Goal: Task Accomplishment & Management: Manage account settings

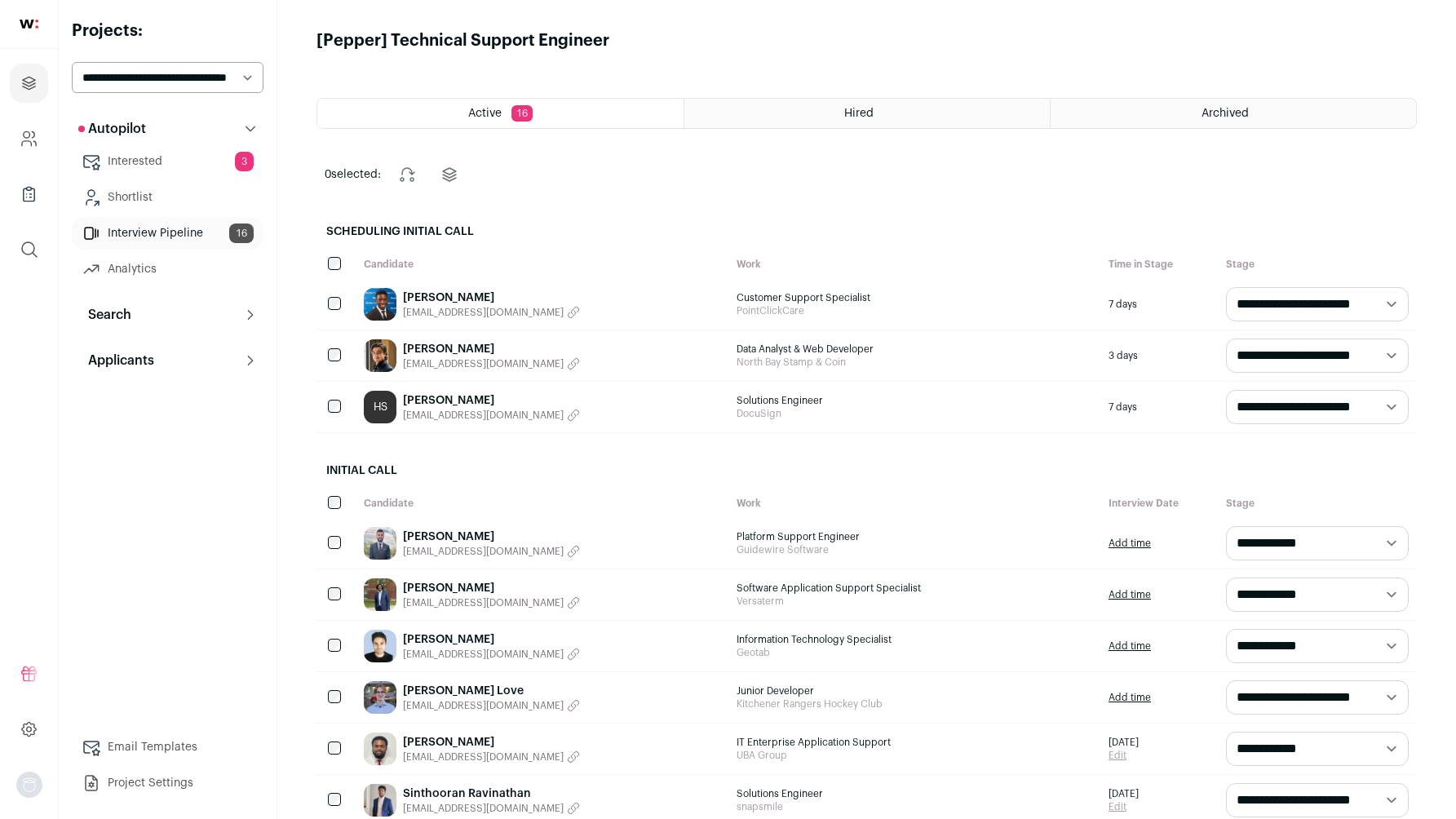
select select "**********"
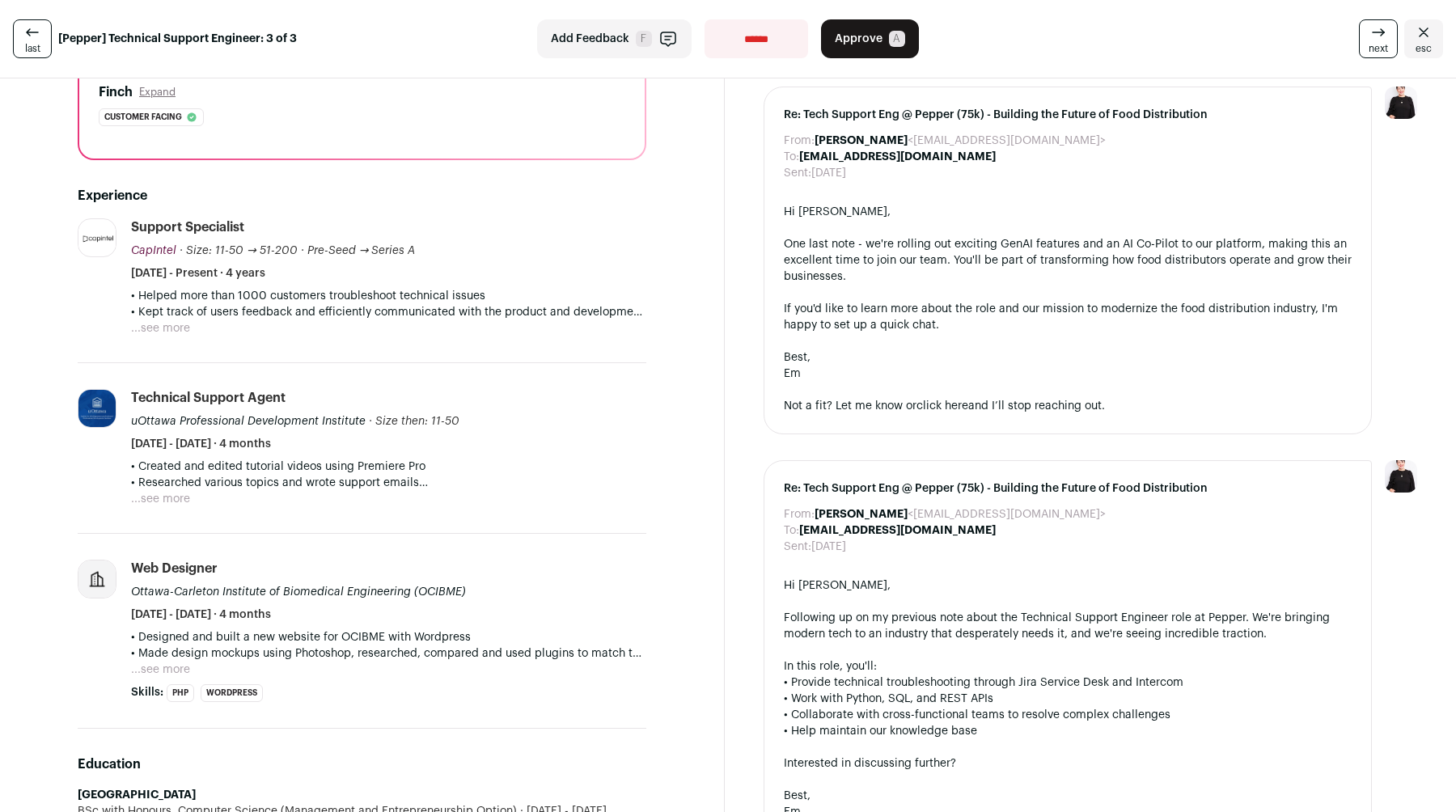
scroll to position [484, 0]
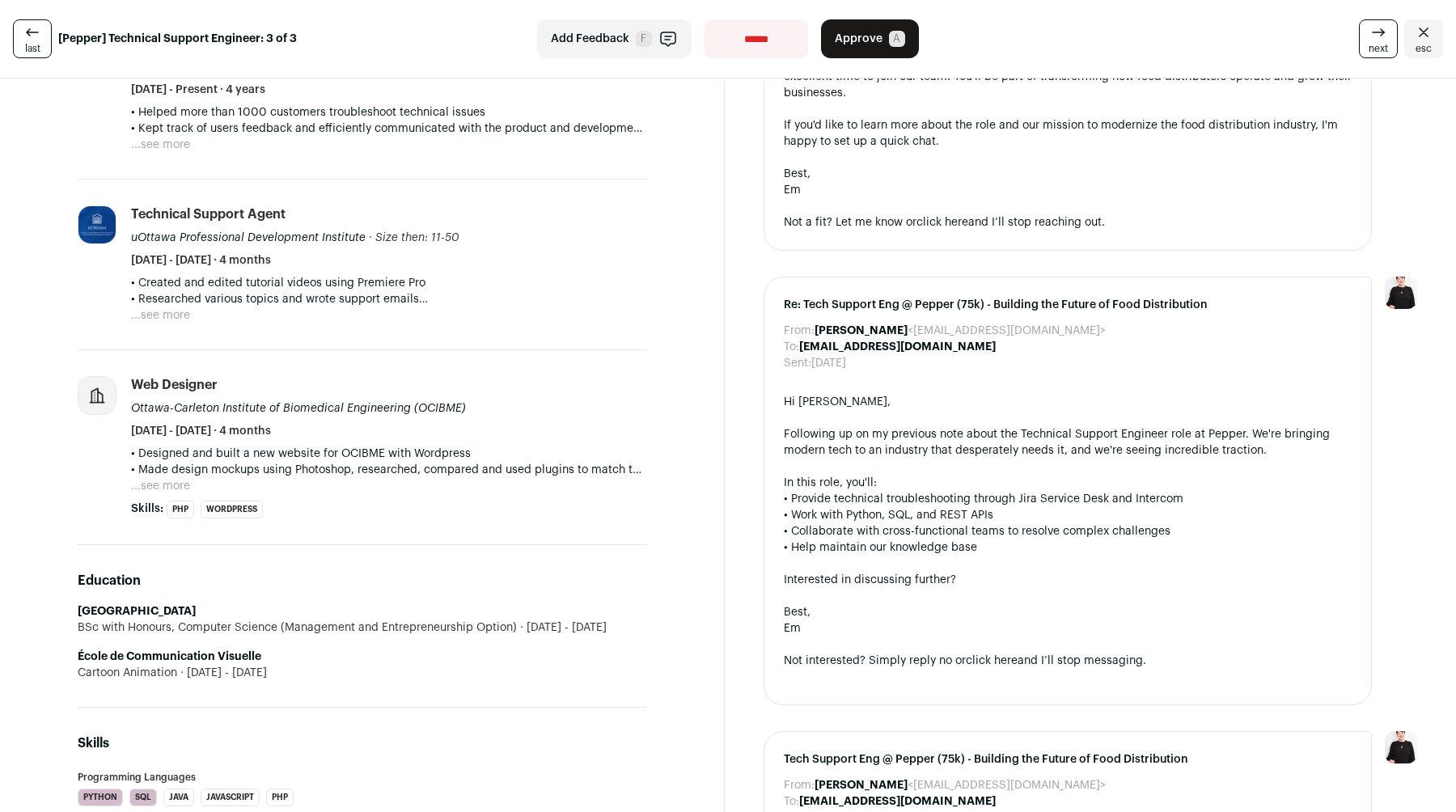
click at [173, 485] on button "...see more" at bounding box center [161, 486] width 59 height 17
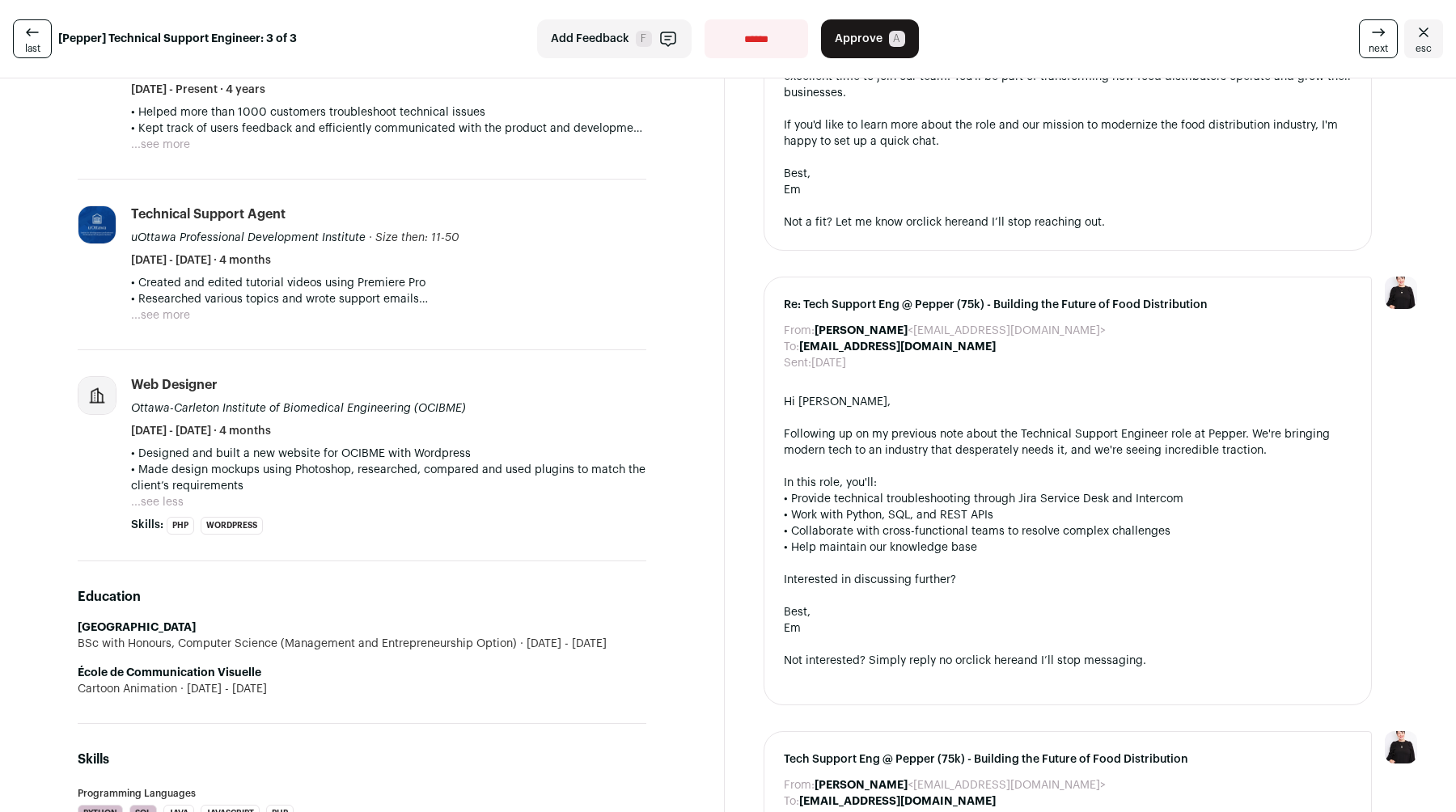
click at [175, 316] on button "...see more" at bounding box center [161, 316] width 59 height 17
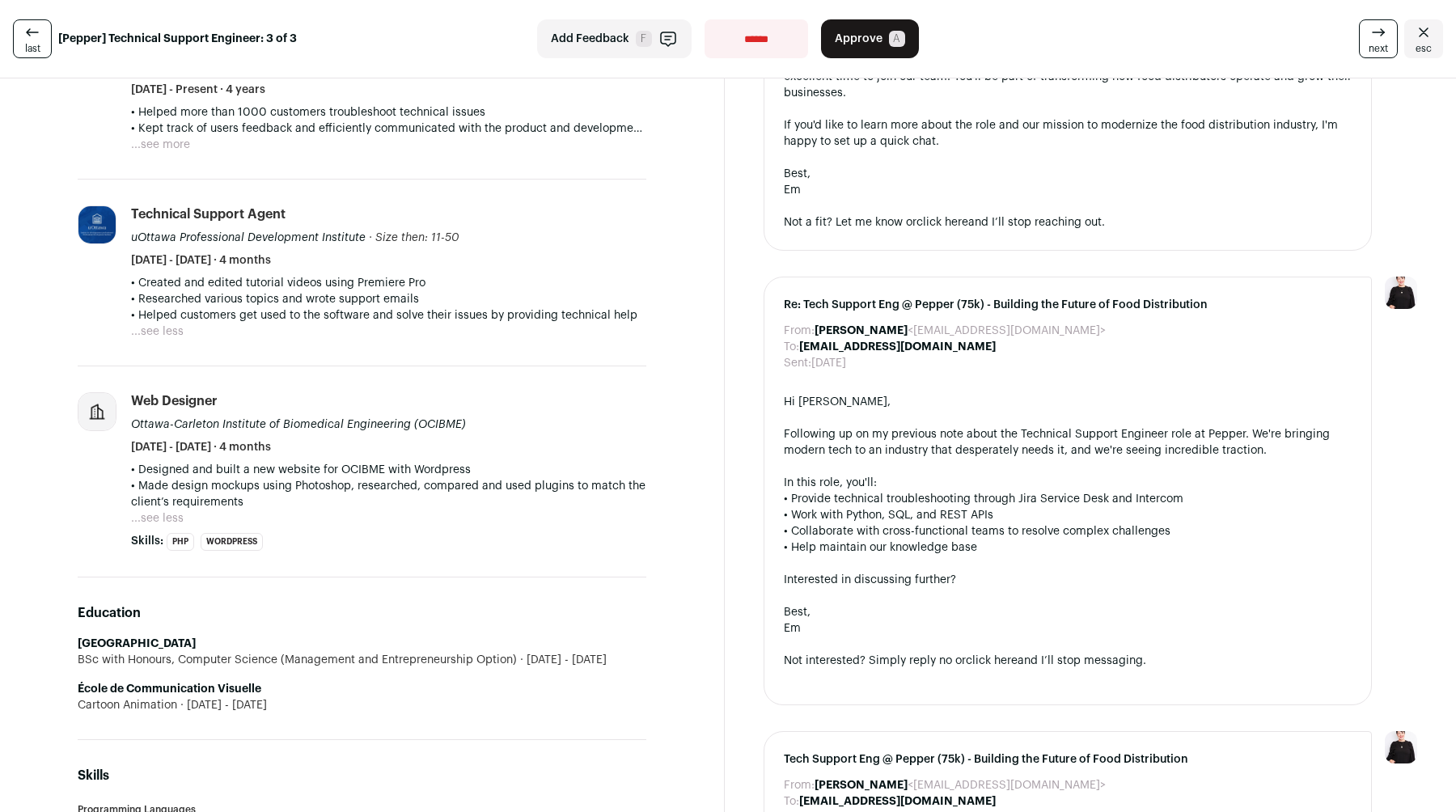
click at [165, 144] on button "...see more" at bounding box center [161, 145] width 59 height 17
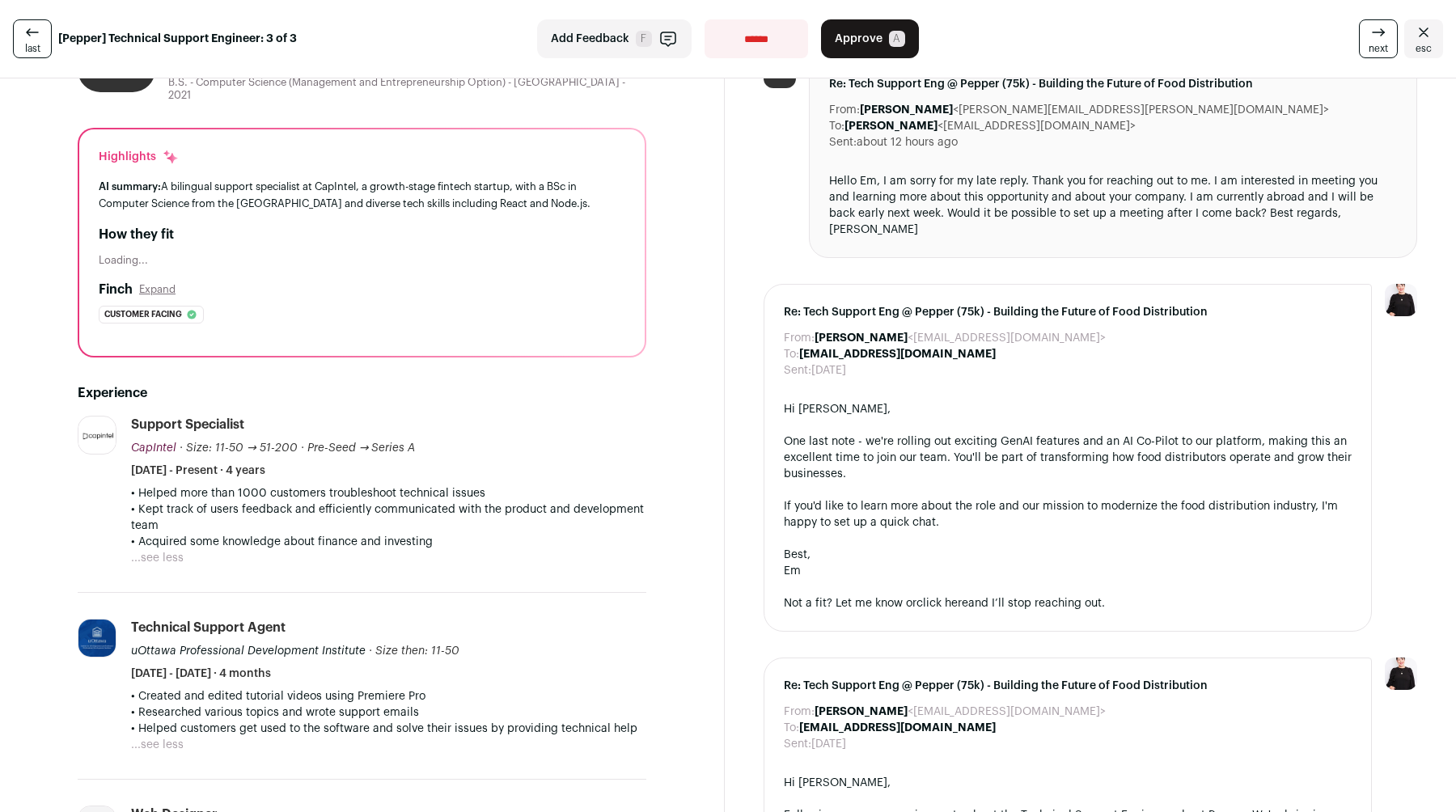
scroll to position [0, 0]
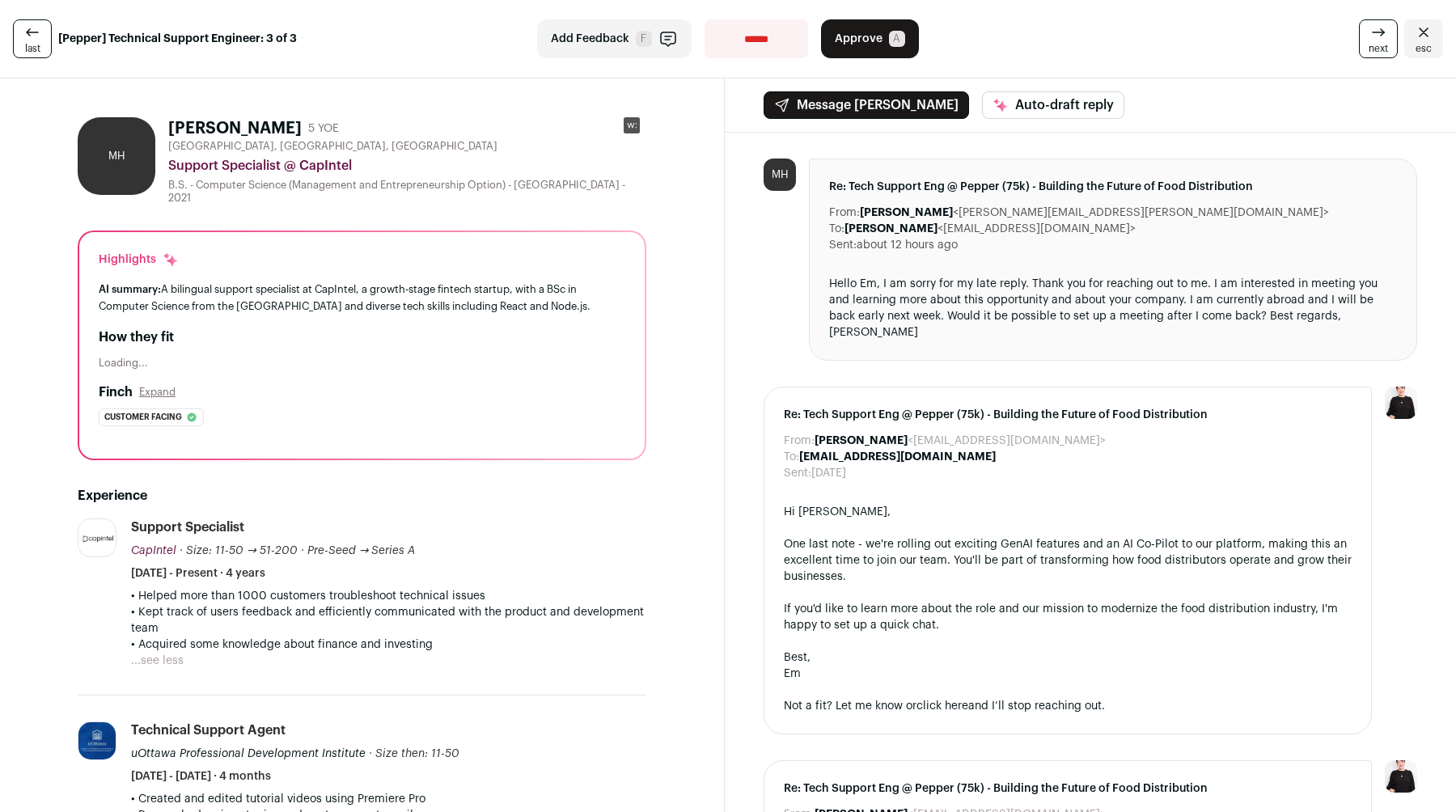
click at [869, 37] on span "Approve" at bounding box center [859, 39] width 48 height 17
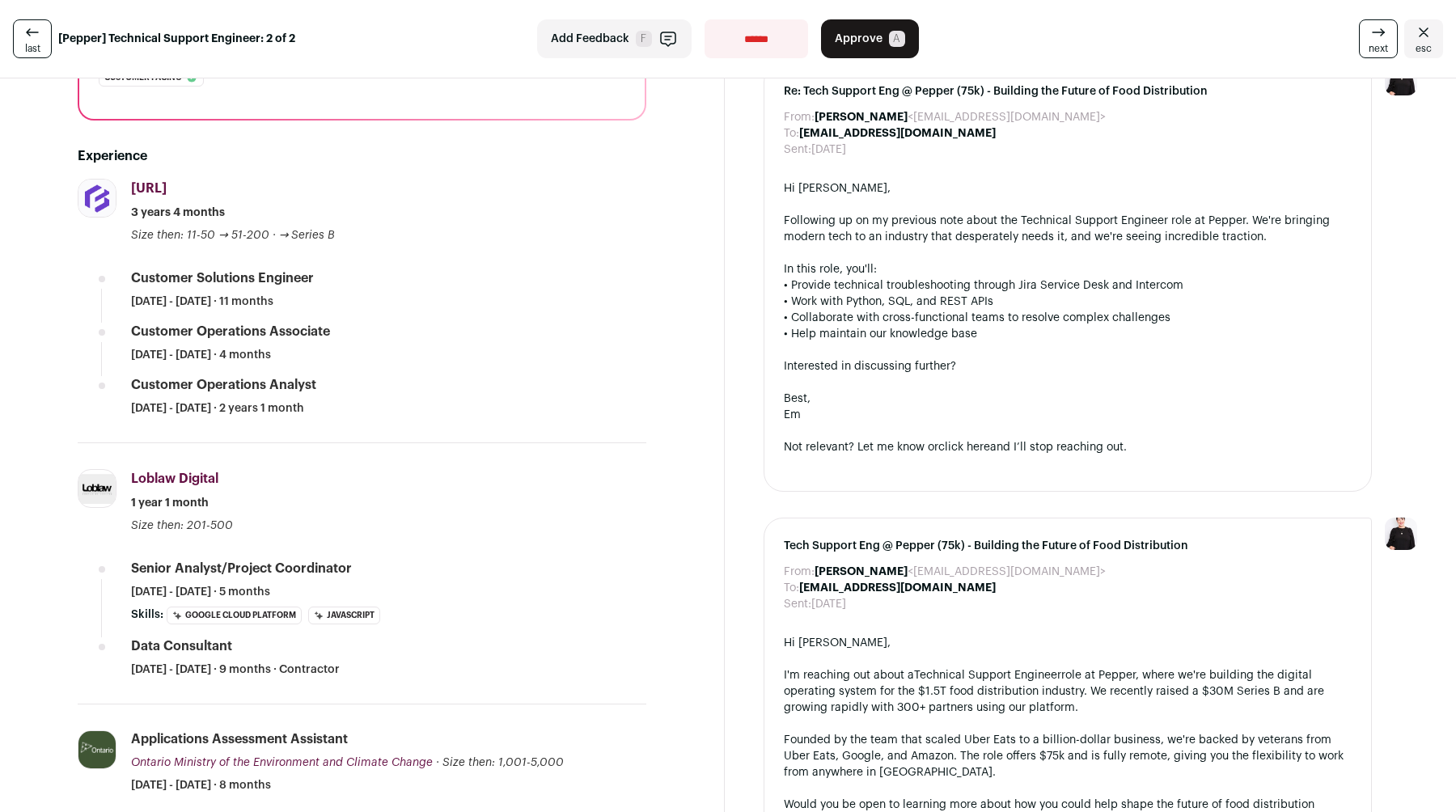
scroll to position [387, 0]
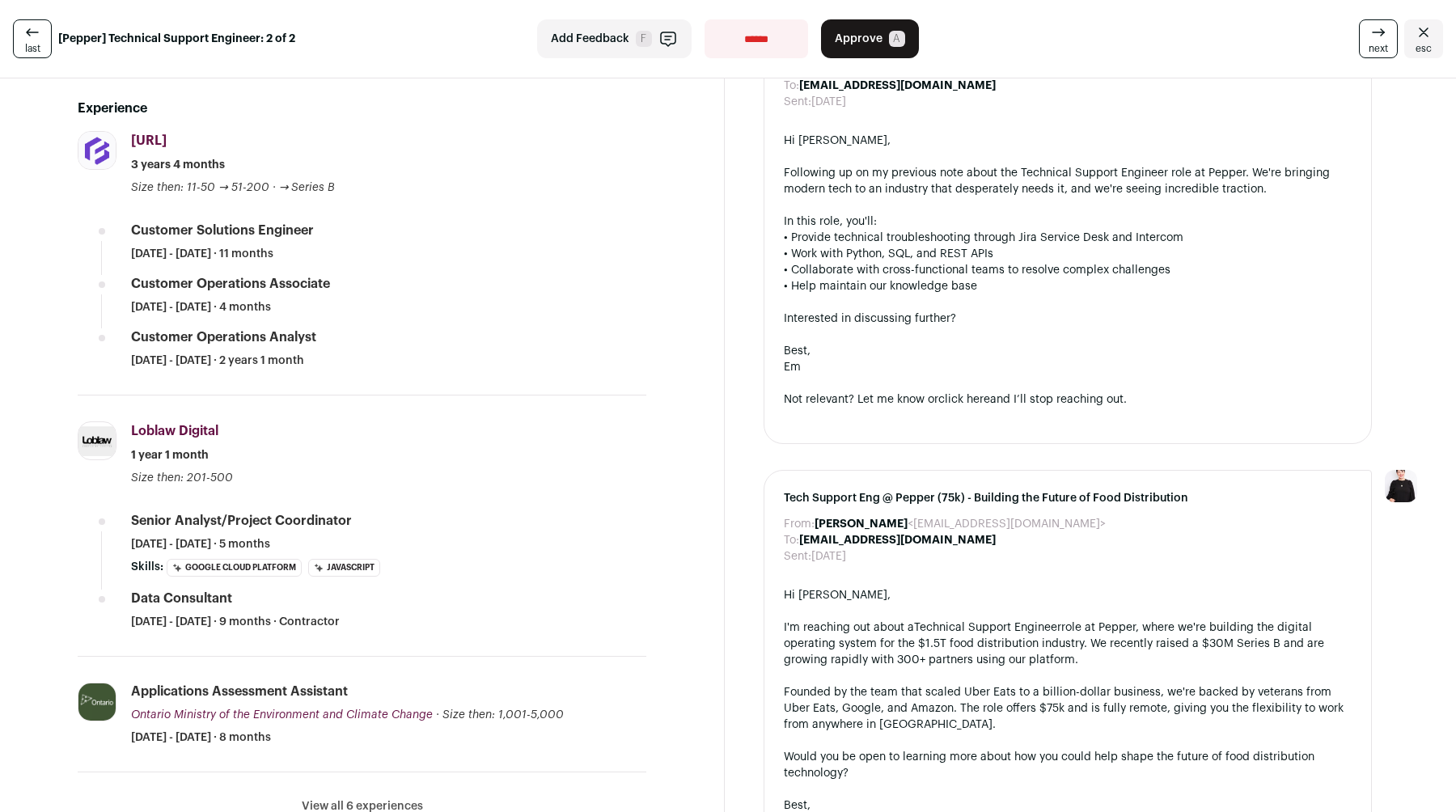
click at [861, 40] on span "Approve" at bounding box center [859, 39] width 48 height 17
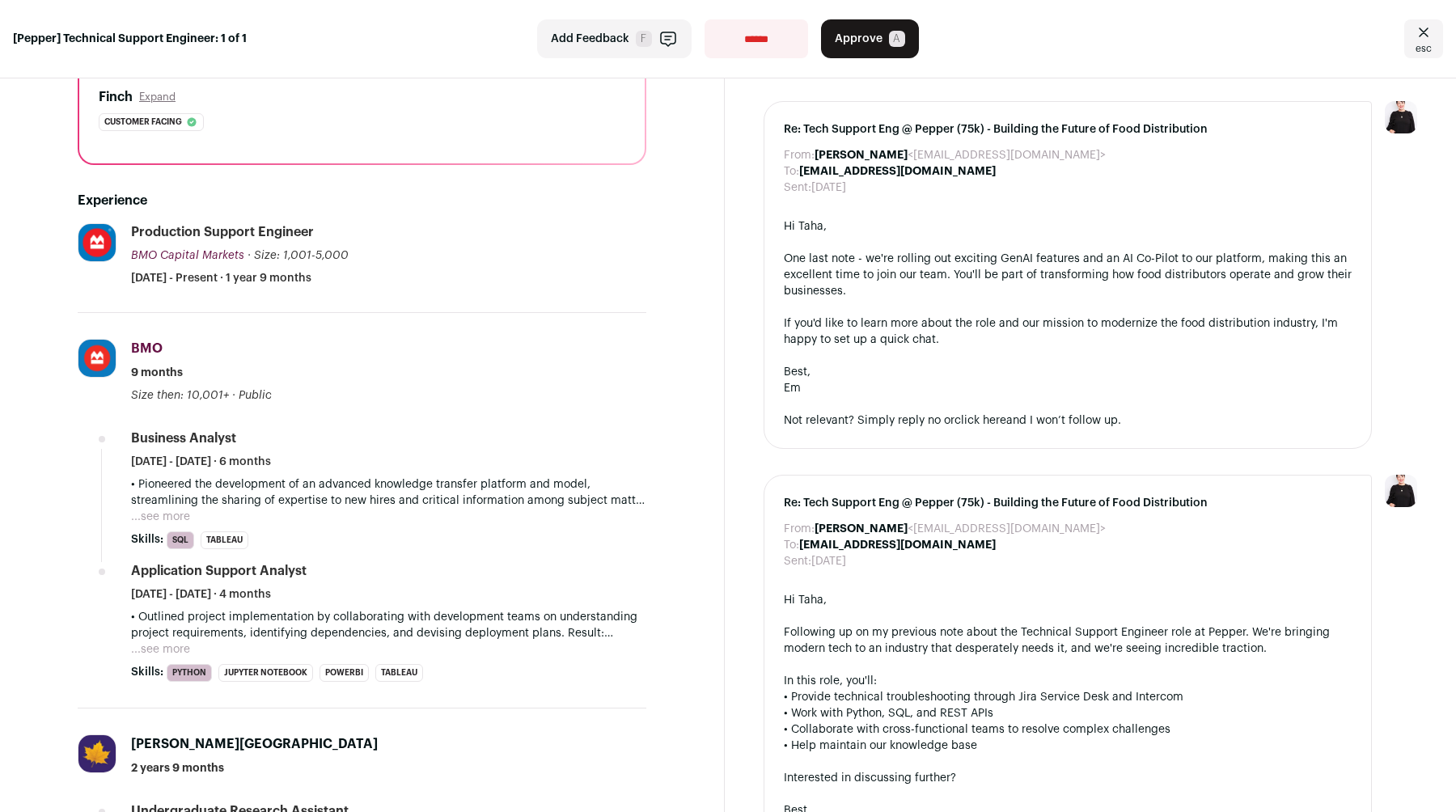
scroll to position [315, 0]
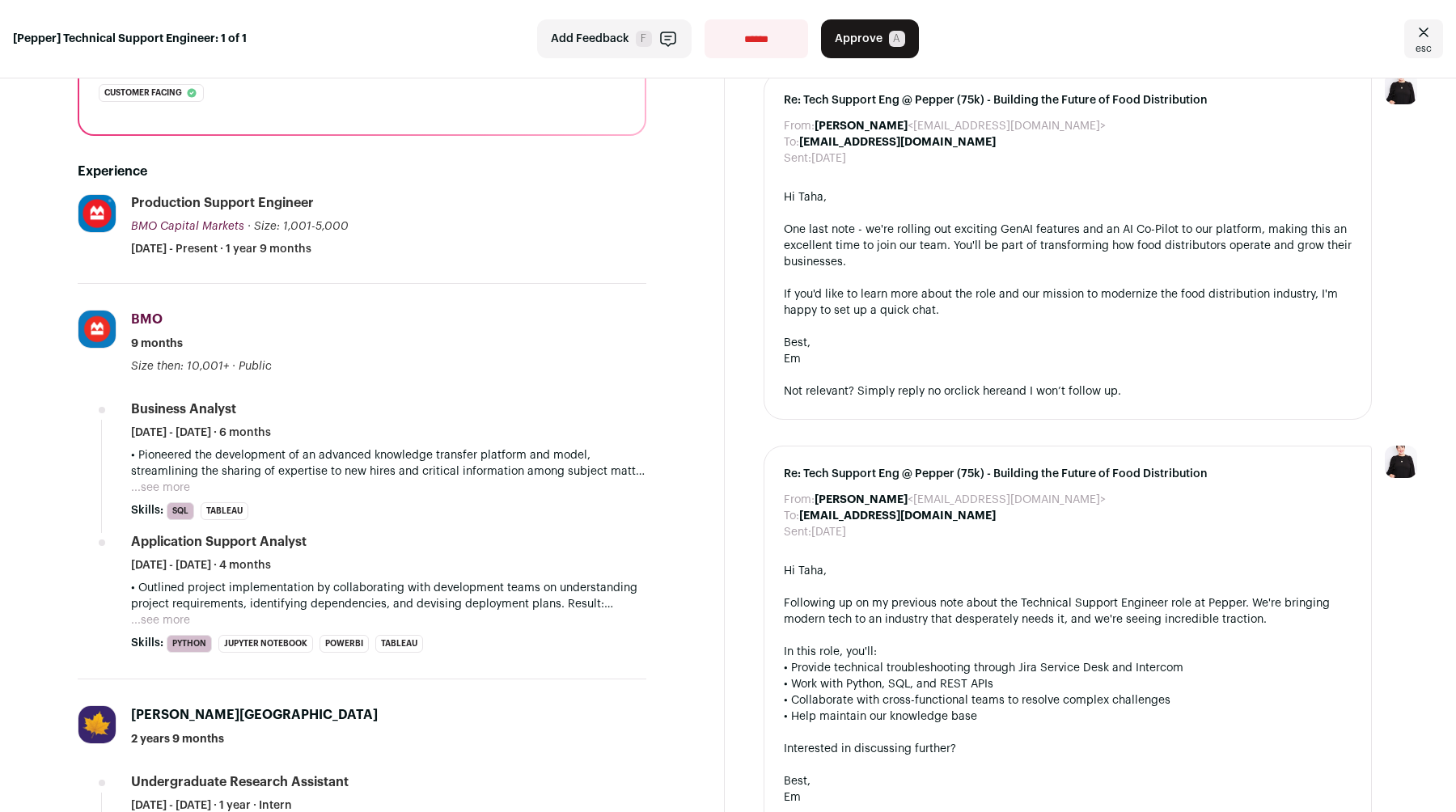
click at [166, 484] on button "...see more" at bounding box center [161, 488] width 59 height 17
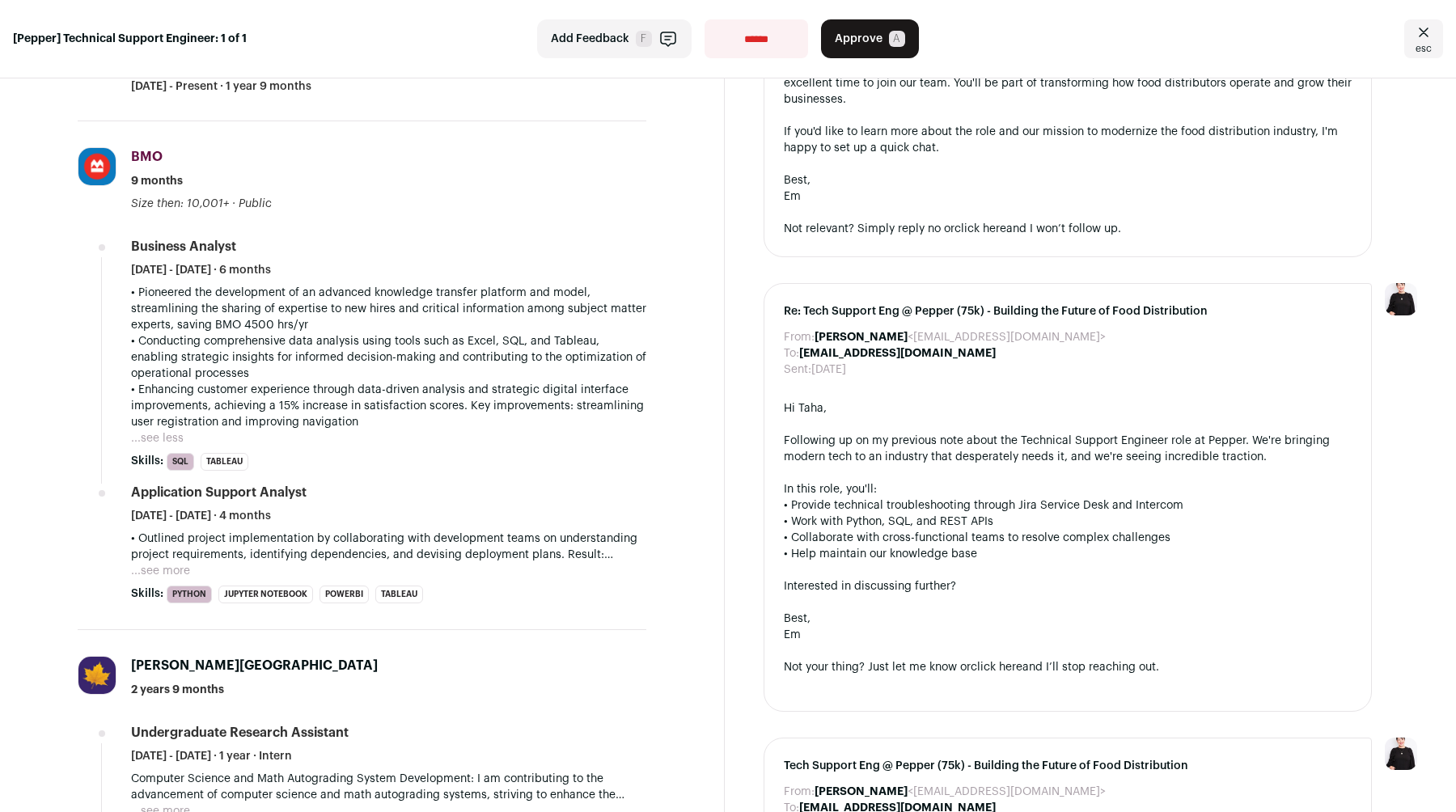
scroll to position [501, 0]
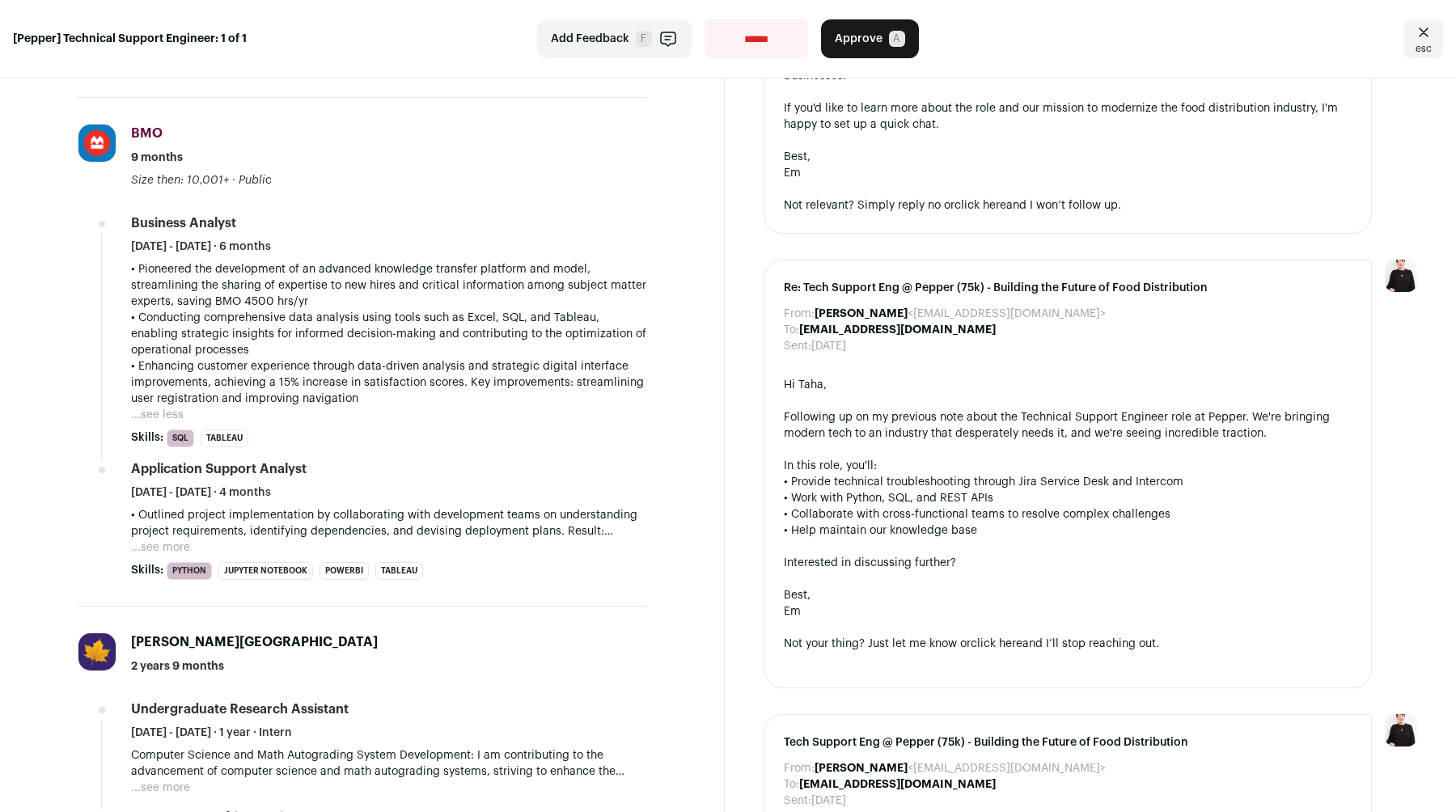
click at [167, 549] on button "...see more" at bounding box center [161, 548] width 59 height 17
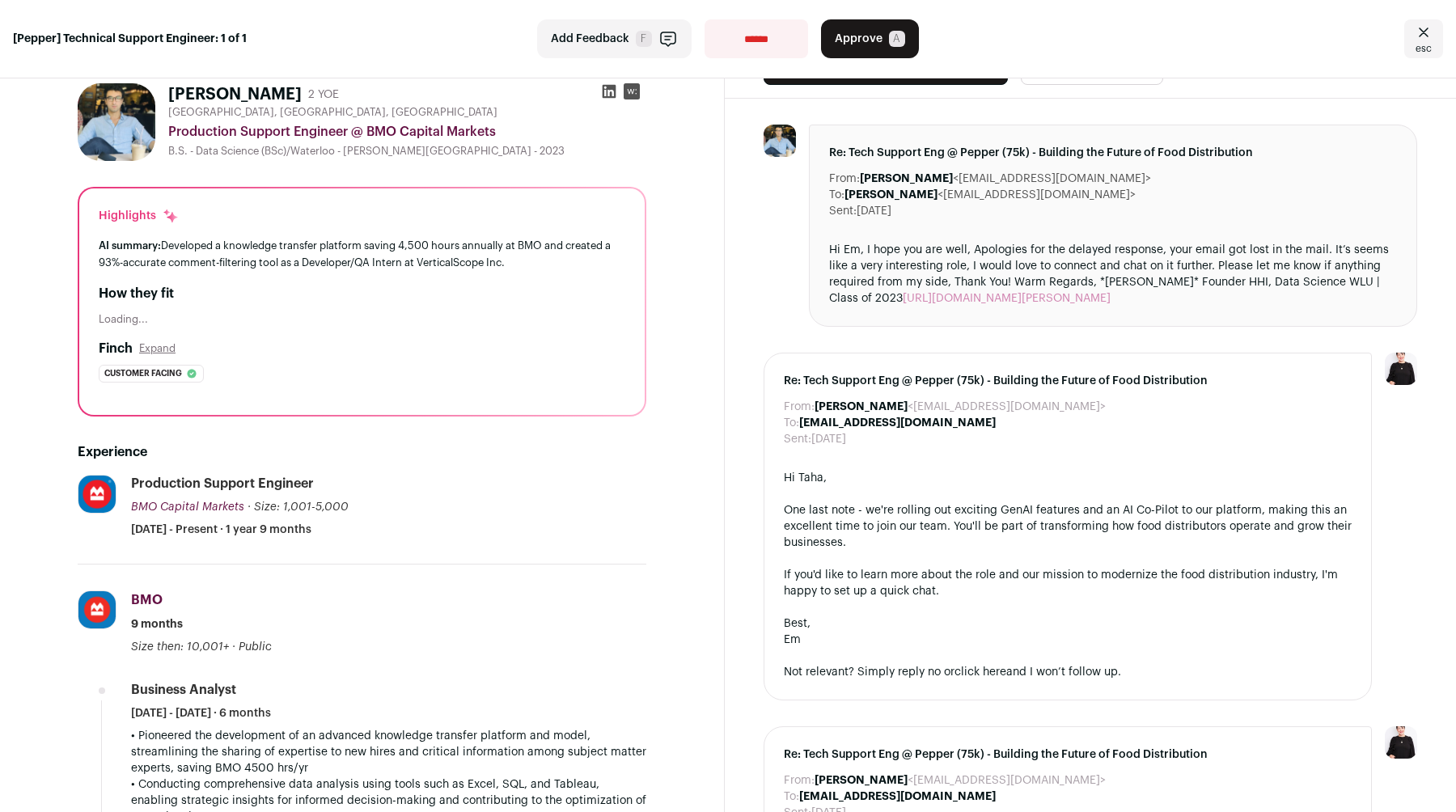
scroll to position [0, 0]
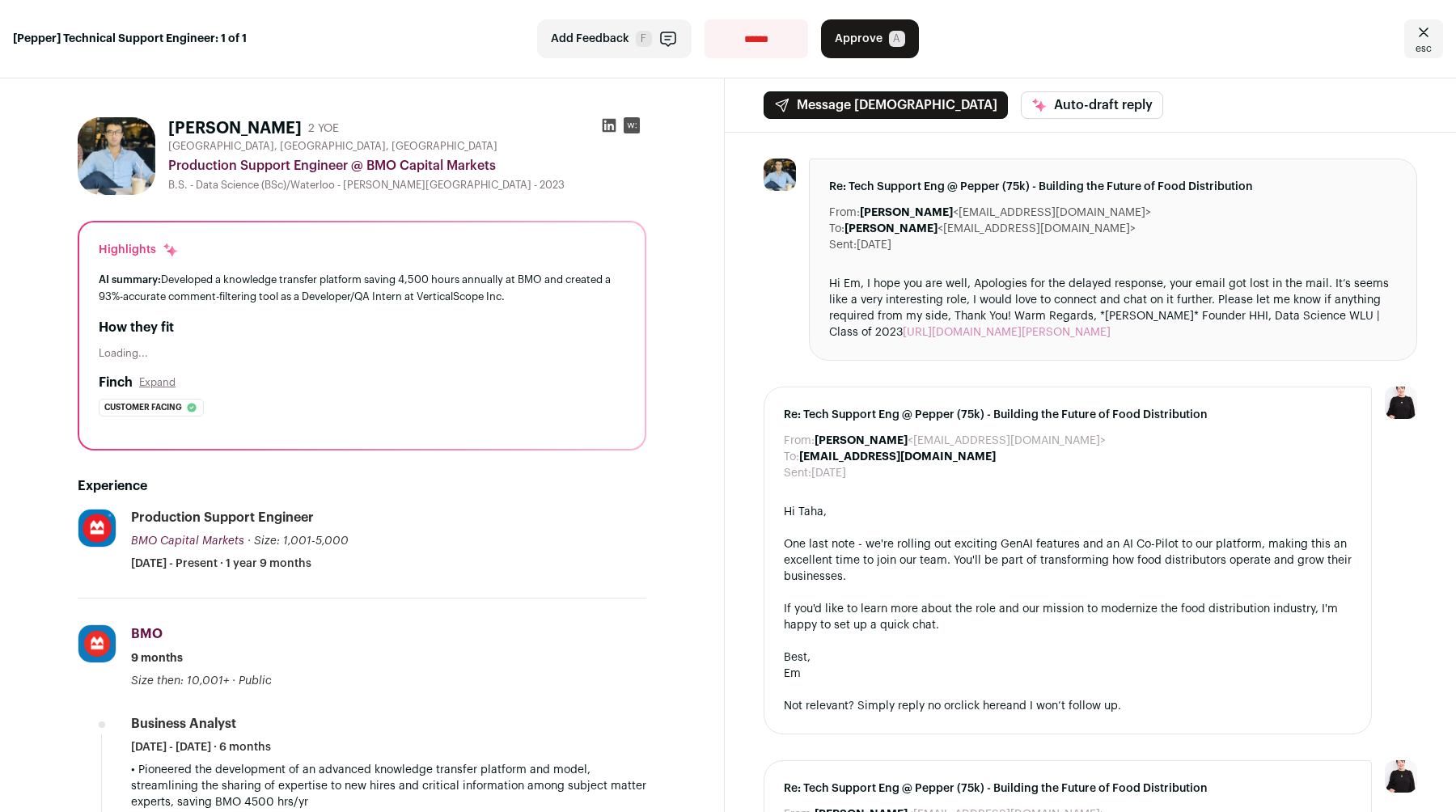
click at [868, 44] on span "Approve" at bounding box center [859, 39] width 48 height 17
